Goal: Information Seeking & Learning: Understand process/instructions

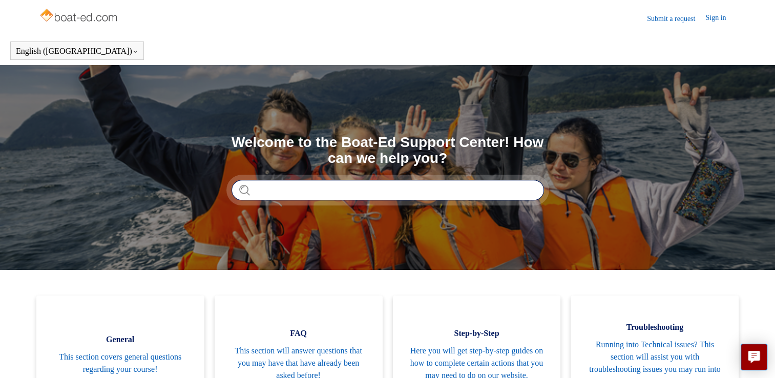
click at [363, 197] on input "Search" at bounding box center [387, 190] width 312 height 20
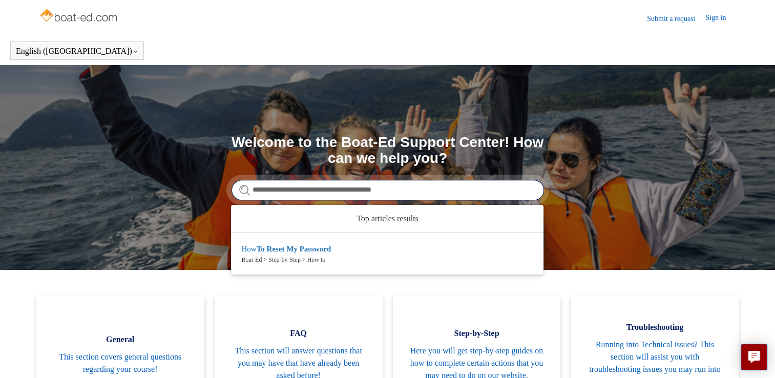
type input "**********"
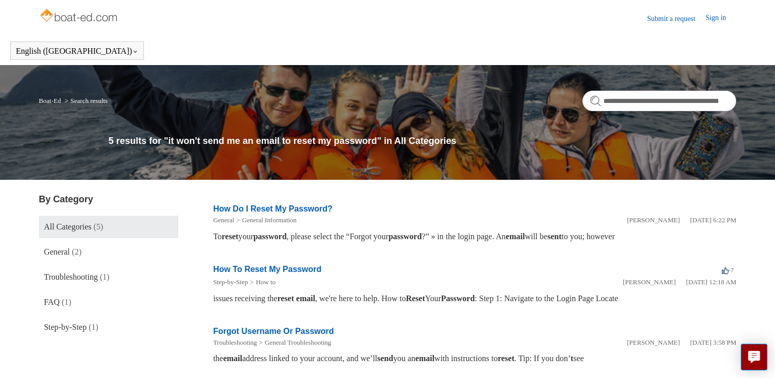
click at [265, 267] on link "How To Reset My Password" at bounding box center [267, 269] width 108 height 9
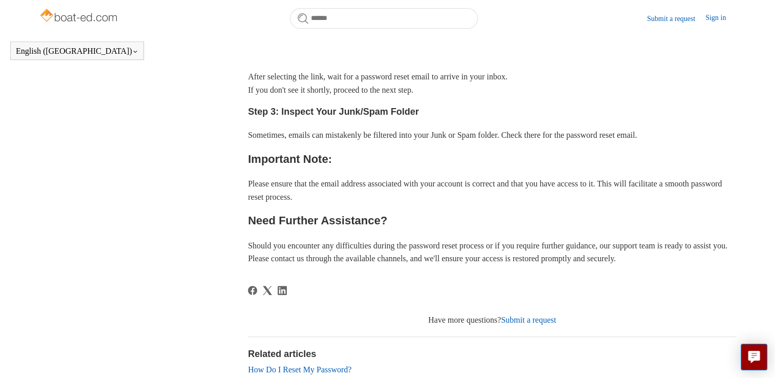
scroll to position [320, 0]
